Goal: Task Accomplishment & Management: Use online tool/utility

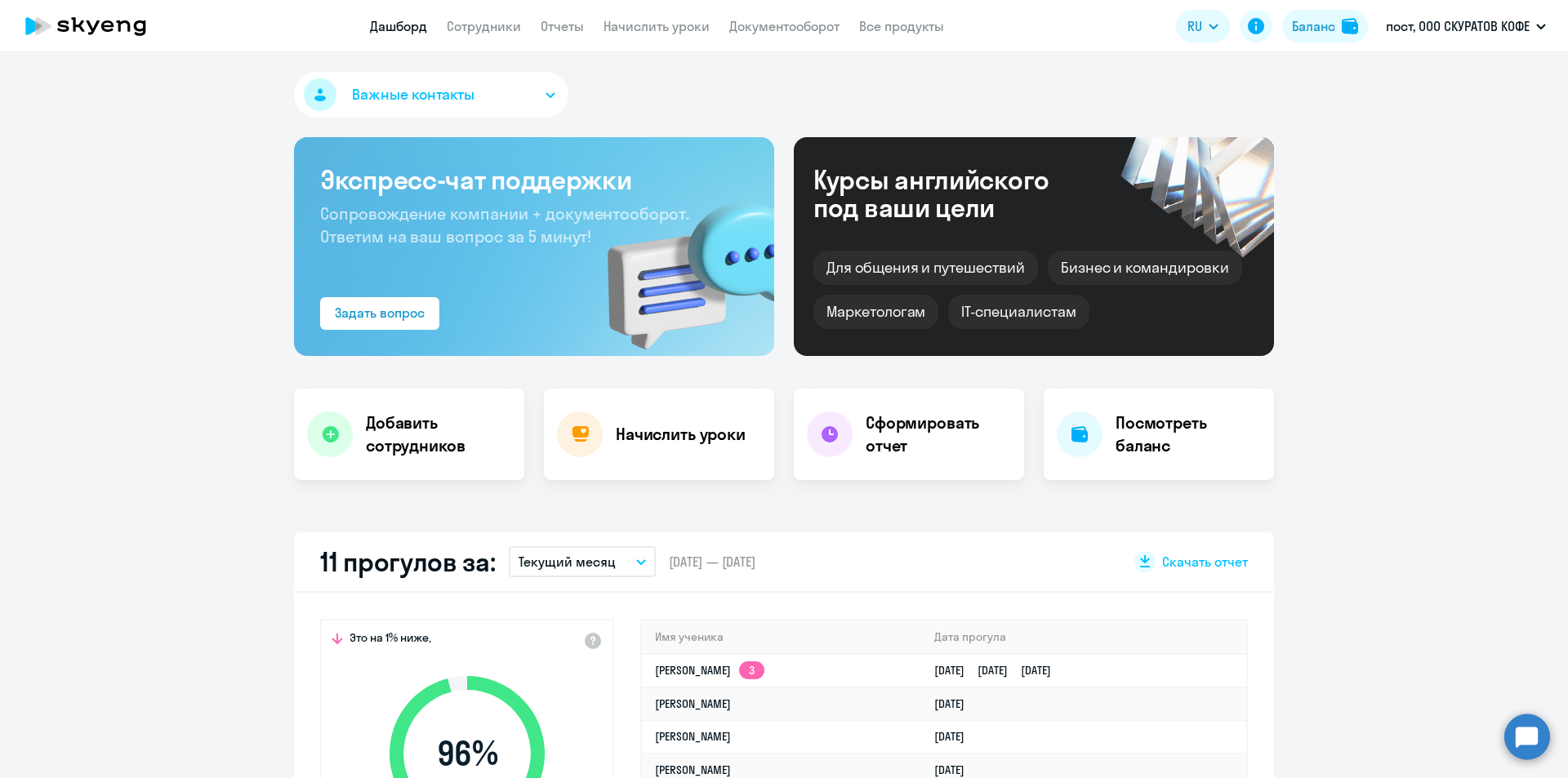
select select "30"
click at [672, 33] on link "Начислить уроки" at bounding box center [656, 27] width 106 height 17
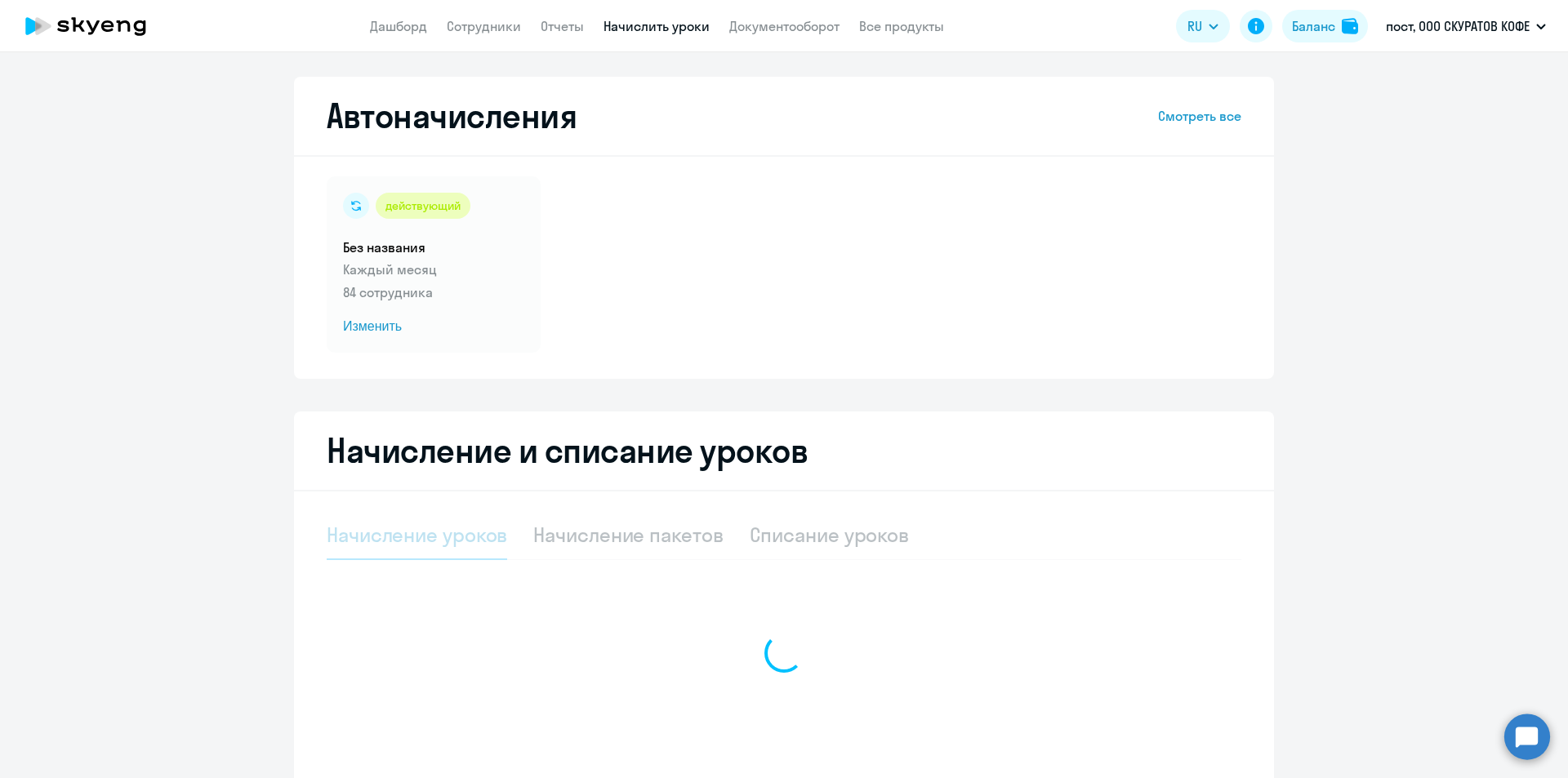
click at [676, 531] on div at bounding box center [784, 653] width 914 height 284
select select "10"
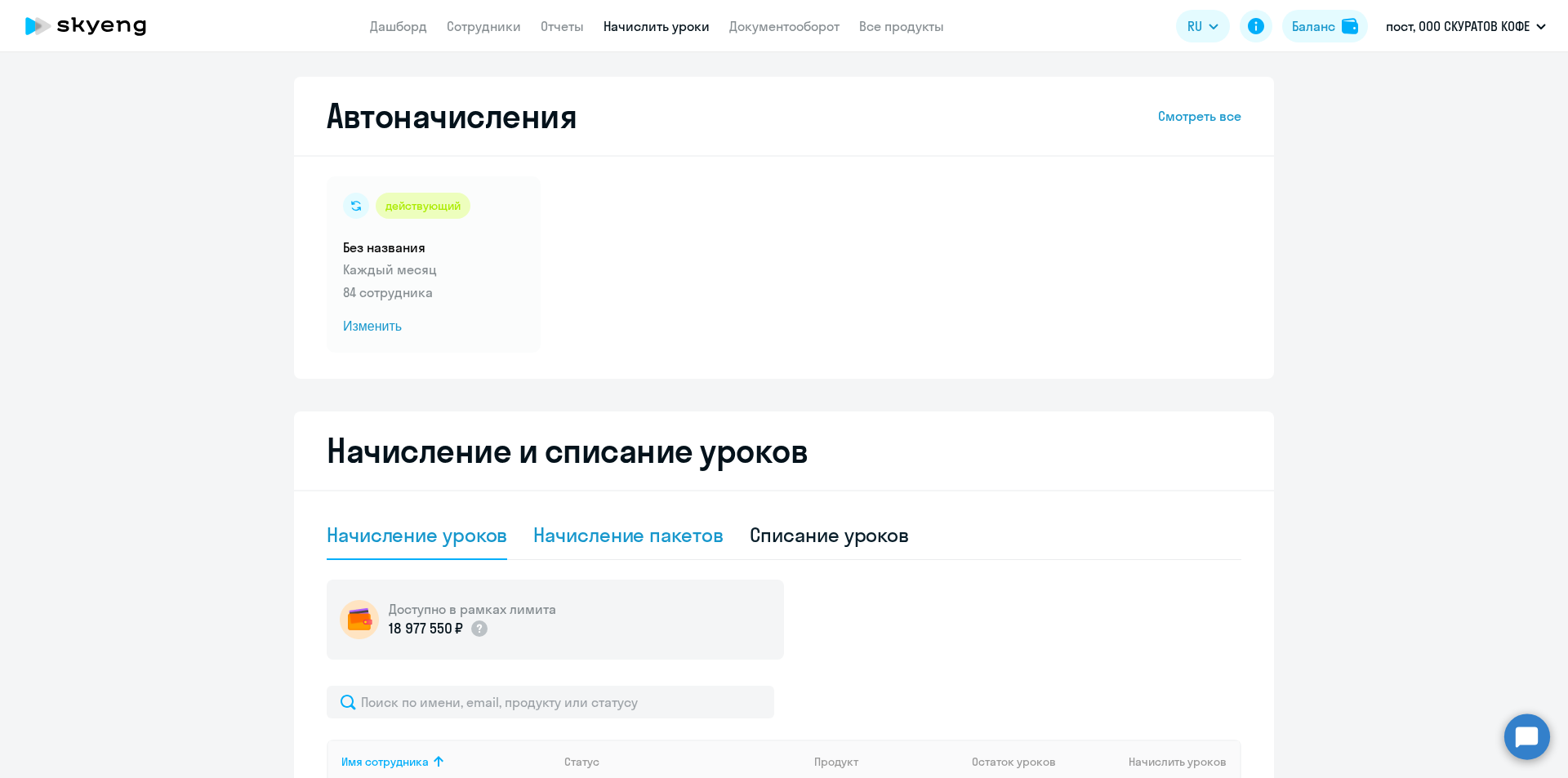
click at [677, 535] on div "Начисление пакетов" at bounding box center [628, 534] width 189 height 26
select select "10"
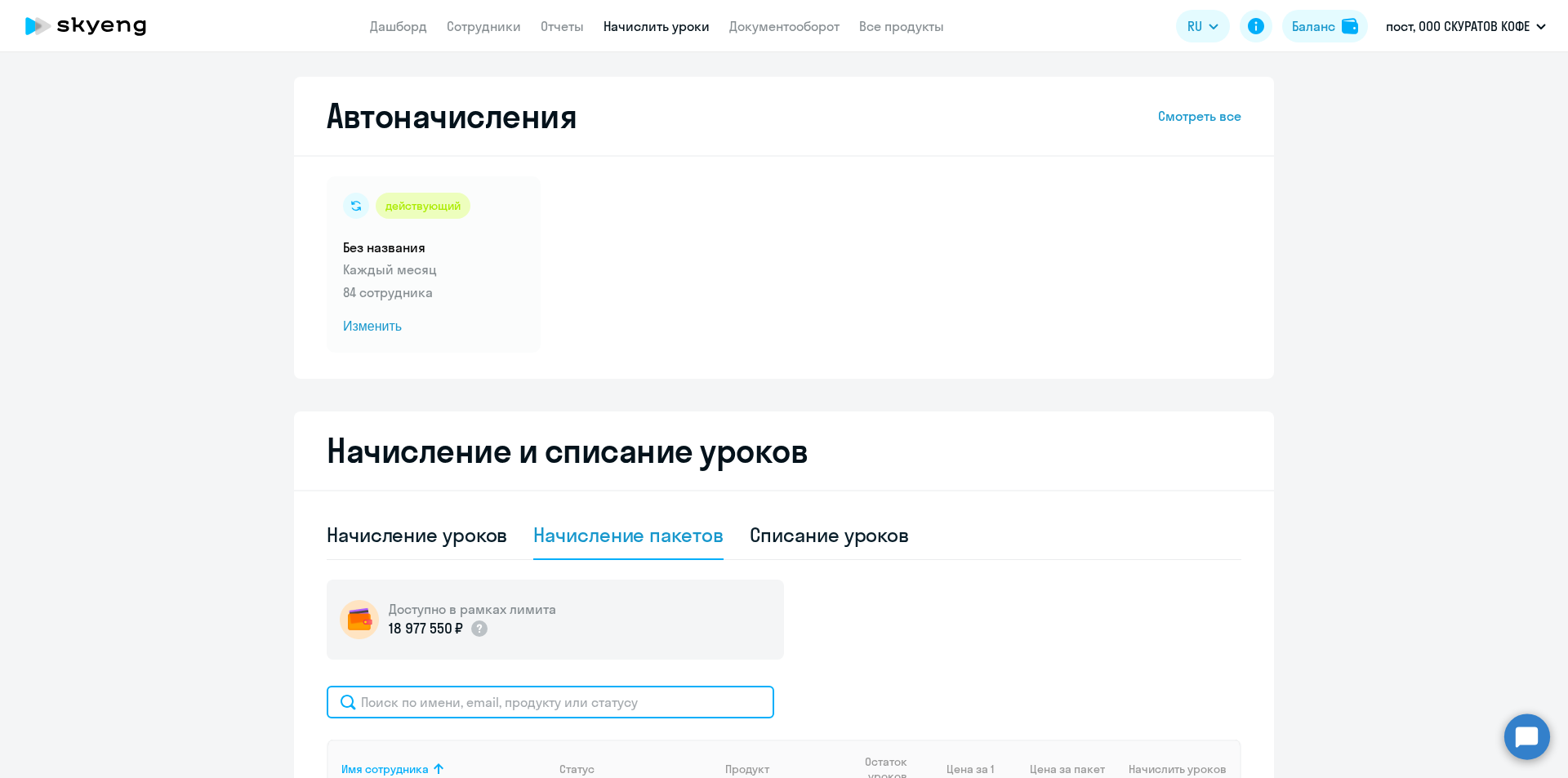
click at [621, 693] on input "text" at bounding box center [550, 702] width 447 height 33
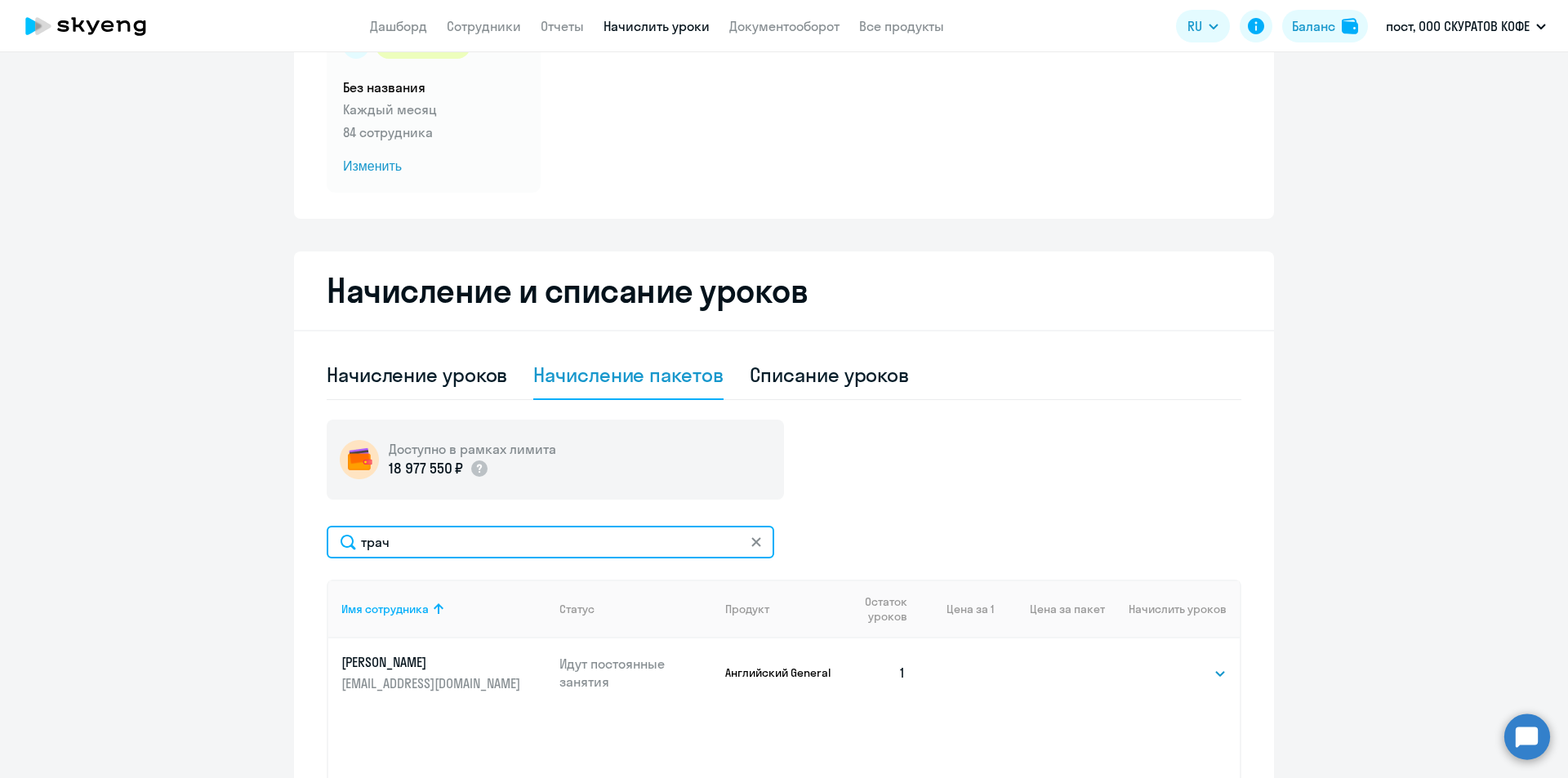
scroll to position [163, 0]
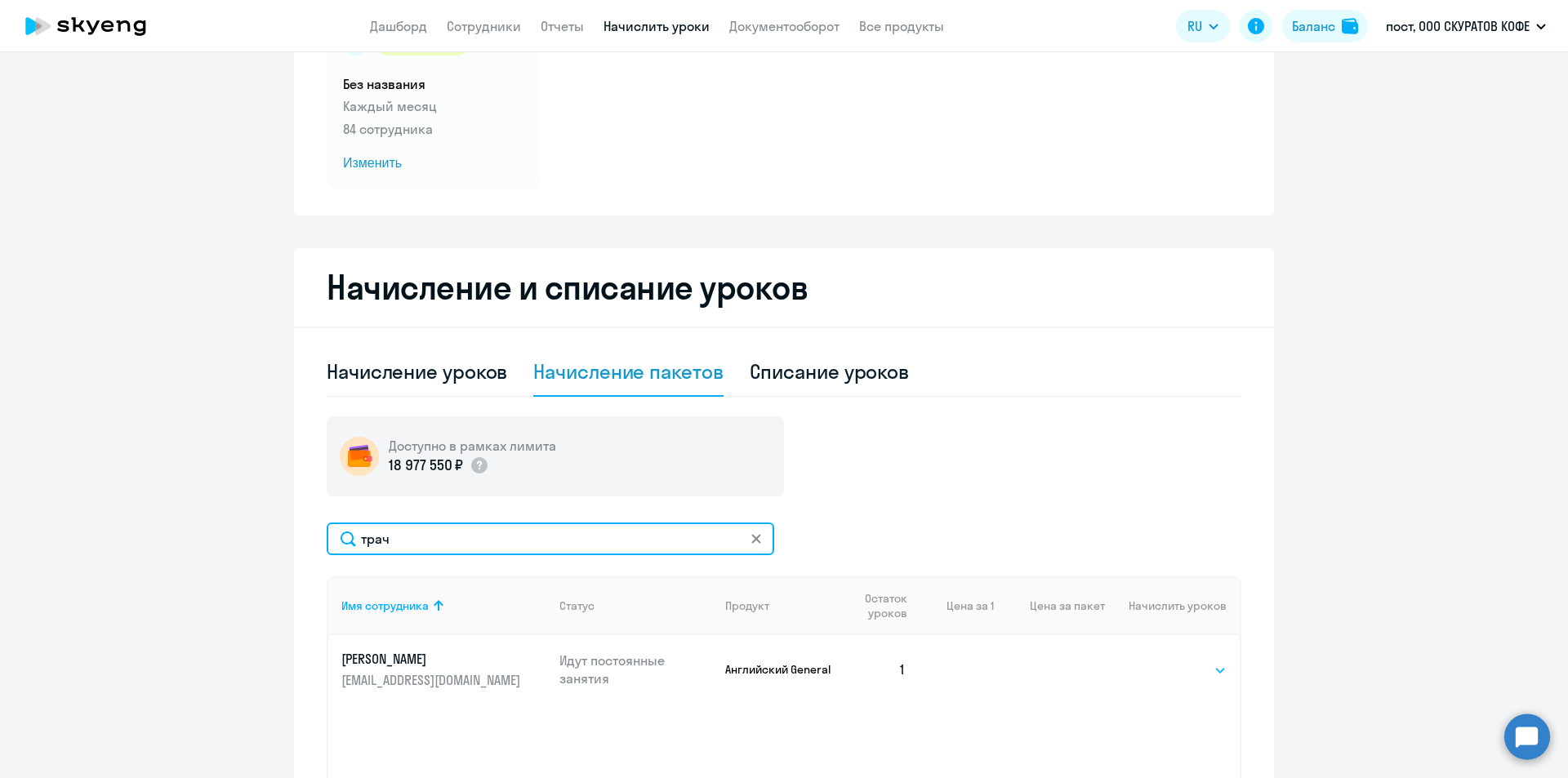
type input "трач"
drag, startPoint x: 1213, startPoint y: 669, endPoint x: 1200, endPoint y: 675, distance: 14.3
click at [1213, 669] on select "Выбрать 4 8 16 32 64" at bounding box center [1193, 670] width 67 height 19
select select "4"
click at [1159, 661] on select "Выбрать 4 8 16 32 64" at bounding box center [1193, 670] width 67 height 19
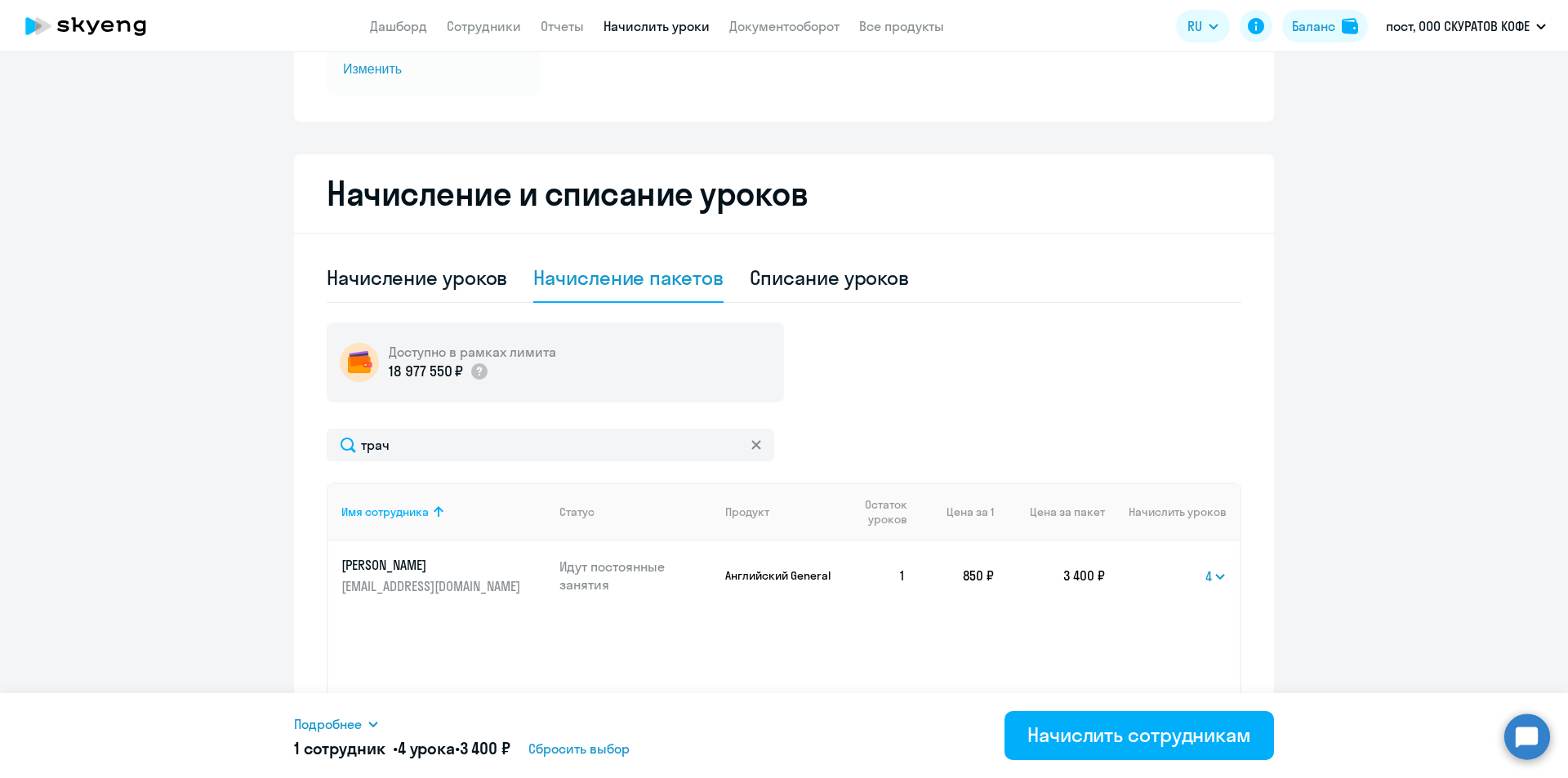
scroll to position [344, 0]
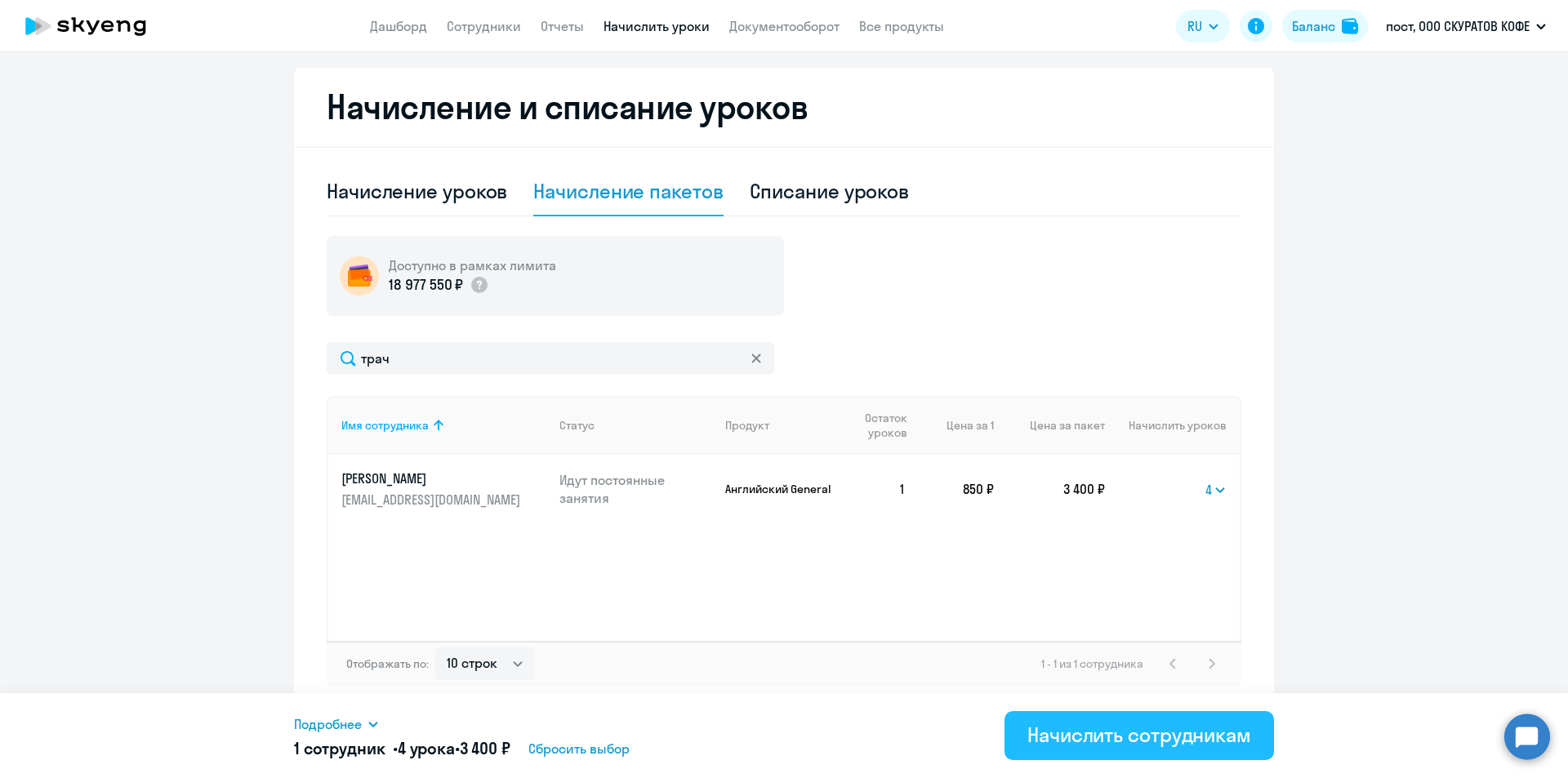
click at [1143, 745] on div "Начислить сотрудникам" at bounding box center [1139, 734] width 224 height 26
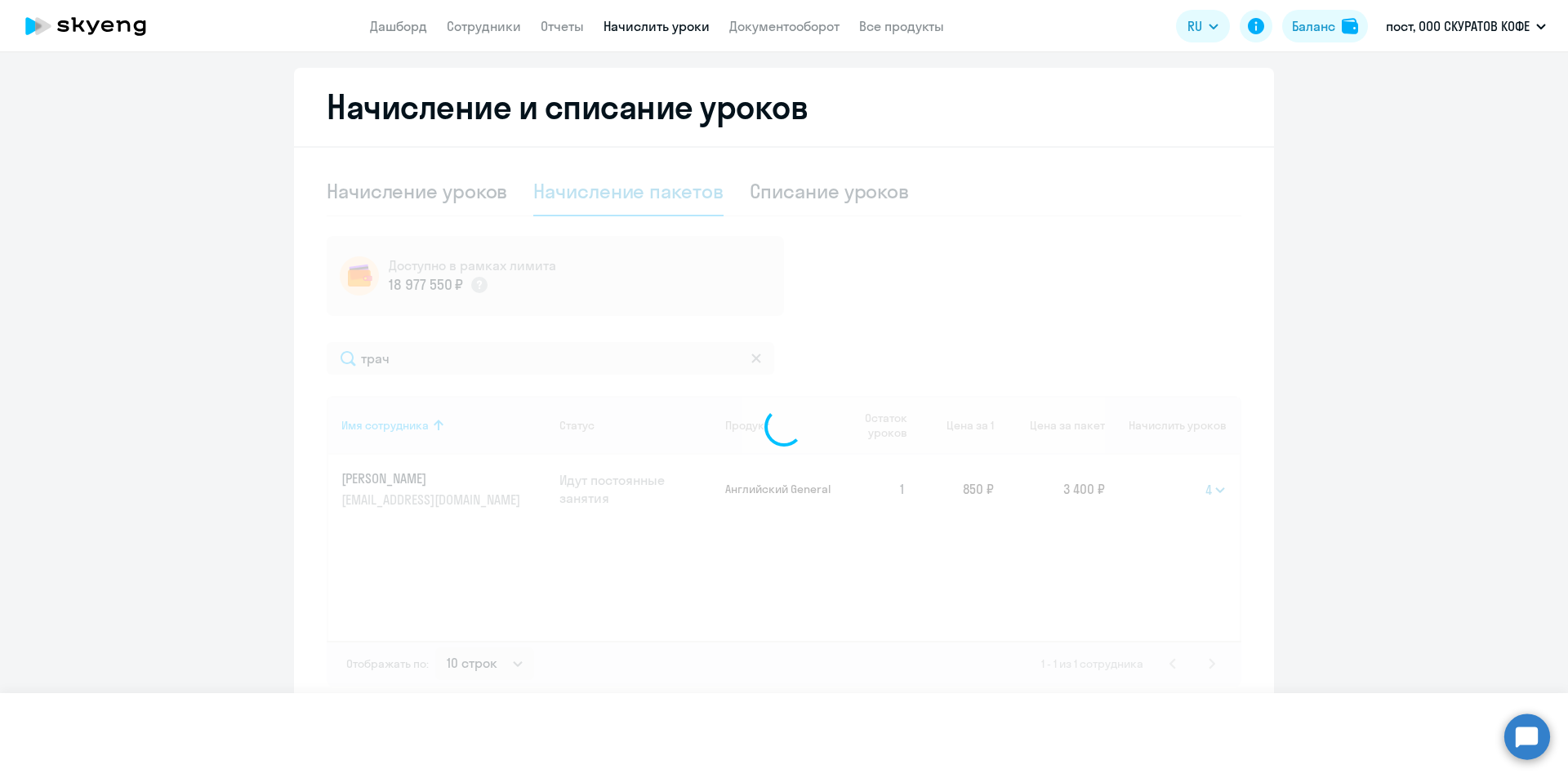
select select
